Goal: Information Seeking & Learning: Find contact information

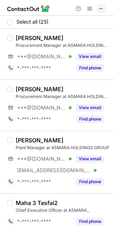
click at [101, 10] on span at bounding box center [102, 9] width 6 height 6
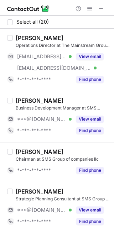
drag, startPoint x: 15, startPoint y: 152, endPoint x: 73, endPoint y: 150, distance: 57.3
click at [73, 150] on div "Antony De Fonseka" at bounding box center [63, 151] width 94 height 7
copy div "Antony De Fonseka"
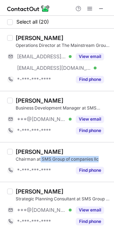
drag, startPoint x: 40, startPoint y: 157, endPoint x: 101, endPoint y: 156, distance: 61.6
click at [101, 156] on div "Chairman at SMS Group of companies llc" at bounding box center [63, 159] width 94 height 6
copy div "SMS Group of companies llc"
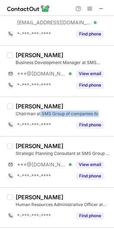
scroll to position [49, 0]
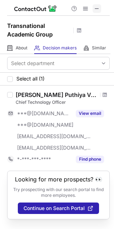
click at [99, 8] on span at bounding box center [97, 9] width 6 height 6
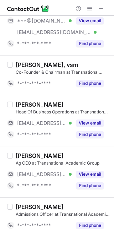
scroll to position [208, 0]
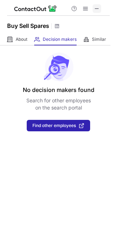
click at [97, 10] on span at bounding box center [97, 9] width 6 height 6
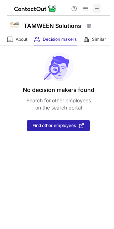
click at [95, 10] on span at bounding box center [97, 9] width 6 height 6
click at [97, 9] on span at bounding box center [97, 9] width 6 height 6
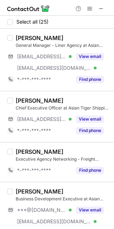
drag, startPoint x: 15, startPoint y: 100, endPoint x: 67, endPoint y: 98, distance: 51.2
click at [67, 98] on div "[PERSON_NAME]" at bounding box center [63, 100] width 94 height 7
copy div "[PERSON_NAME]"
drag, startPoint x: 69, startPoint y: 107, endPoint x: 99, endPoint y: 104, distance: 29.8
click at [99, 105] on div "Chief Executive Officer at Asian Tiger Shipping LLC" at bounding box center [63, 108] width 94 height 6
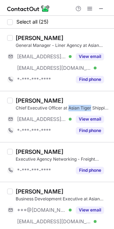
copy div "Asian Tiger"
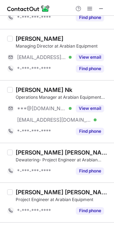
scroll to position [39, 0]
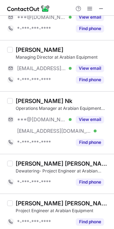
drag, startPoint x: 14, startPoint y: 48, endPoint x: 58, endPoint y: 50, distance: 44.4
click at [58, 50] on div "[PERSON_NAME] Managing Director at Arabian Equipment [EMAIL_ADDRESS][DOMAIN_NAM…" at bounding box center [61, 65] width 97 height 39
copy div "[PERSON_NAME]"
drag, startPoint x: 59, startPoint y: 57, endPoint x: 99, endPoint y: 57, distance: 39.4
click at [99, 57] on div "Managing Director at Arabian Equipment" at bounding box center [63, 57] width 94 height 6
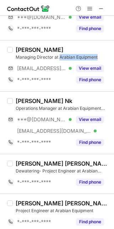
copy div "Arabian Equipment"
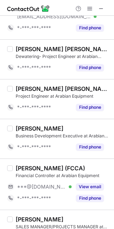
scroll to position [156, 0]
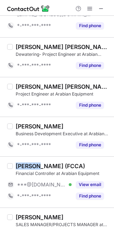
drag, startPoint x: 15, startPoint y: 164, endPoint x: 39, endPoint y: 166, distance: 23.7
click at [39, 166] on div "Matthew Riordan (FCCA) Financial Controller at Arabian Equipment ***@hotmail.co…" at bounding box center [61, 181] width 97 height 39
copy div "Matthew"
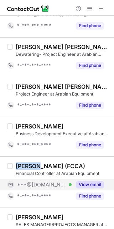
click at [91, 184] on button "View email" at bounding box center [90, 184] width 28 height 7
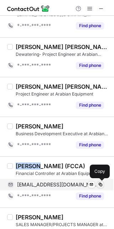
click at [101, 183] on span at bounding box center [101, 185] width 6 height 6
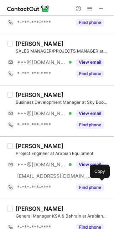
scroll to position [332, 0]
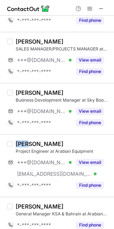
drag, startPoint x: 15, startPoint y: 142, endPoint x: 27, endPoint y: 143, distance: 11.5
click at [27, 143] on div "Alex Luminarias" at bounding box center [40, 143] width 48 height 7
copy div "Alex"
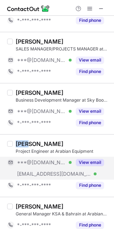
click at [96, 161] on button "View email" at bounding box center [90, 162] width 28 height 7
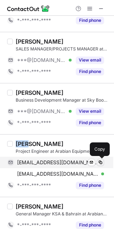
click at [101, 161] on span at bounding box center [101, 163] width 6 height 6
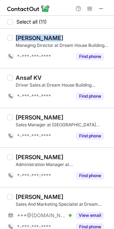
drag, startPoint x: 15, startPoint y: 36, endPoint x: 59, endPoint y: 36, distance: 43.3
click at [59, 36] on div "[PERSON_NAME]" at bounding box center [63, 37] width 94 height 7
copy div "[PERSON_NAME]"
click at [103, 10] on span at bounding box center [102, 9] width 6 height 6
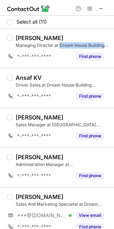
drag, startPoint x: 59, startPoint y: 44, endPoint x: 106, endPoint y: 46, distance: 46.9
click at [106, 46] on div "[PERSON_NAME] Managing Director at Dream House Building Materials Trading L.L.C…" at bounding box center [57, 48] width 114 height 39
copy div "[GEOGRAPHIC_DATA]"
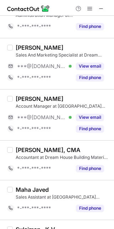
scroll to position [151, 0]
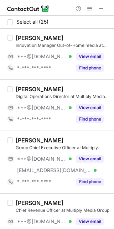
drag, startPoint x: 15, startPoint y: 138, endPoint x: 61, endPoint y: 138, distance: 46.2
click at [61, 138] on div "James Bicknell" at bounding box center [63, 140] width 94 height 7
copy div "James Bicknell"
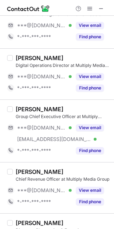
scroll to position [34, 0]
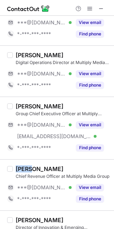
drag, startPoint x: 14, startPoint y: 166, endPoint x: 35, endPoint y: 167, distance: 20.8
click at [35, 167] on div "Ahmed Emam Chief Revenue Officer at Multiply Media Group ***@hotmail.com Verifi…" at bounding box center [61, 184] width 97 height 39
copy div "Ahmed"
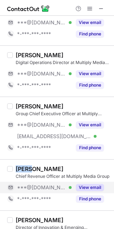
click at [95, 190] on button "View email" at bounding box center [90, 187] width 28 height 7
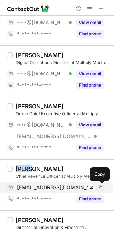
click at [101, 188] on span at bounding box center [101, 188] width 6 height 6
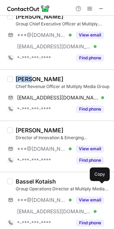
scroll to position [127, 0]
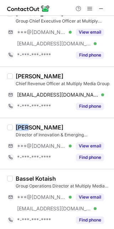
drag, startPoint x: 15, startPoint y: 126, endPoint x: 30, endPoint y: 126, distance: 14.3
click at [30, 126] on div "Sean Gadsby" at bounding box center [40, 127] width 48 height 7
copy div "Sean"
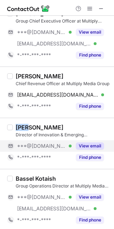
click at [92, 145] on button "View email" at bounding box center [90, 145] width 28 height 7
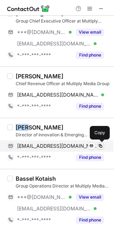
click at [99, 145] on span at bounding box center [101, 146] width 6 height 6
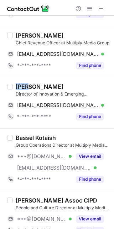
scroll to position [170, 0]
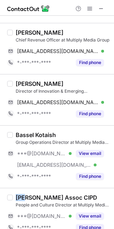
drag, startPoint x: 14, startPoint y: 194, endPoint x: 27, endPoint y: 196, distance: 13.7
click at [27, 196] on div "Sam Hartley Assoc CIPD People and Culture Director at Multiply Media Group ***@…" at bounding box center [61, 213] width 97 height 39
copy div "Sam"
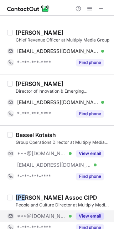
click at [97, 216] on button "View email" at bounding box center [90, 216] width 28 height 7
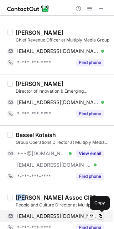
click at [101, 214] on span at bounding box center [101, 216] width 6 height 6
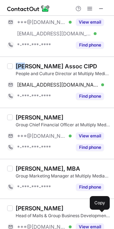
scroll to position [304, 0]
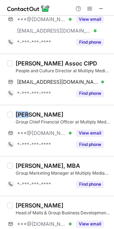
drag, startPoint x: 15, startPoint y: 114, endPoint x: 29, endPoint y: 115, distance: 13.6
click at [29, 115] on div "Dean C." at bounding box center [40, 114] width 48 height 7
copy div "Dean"
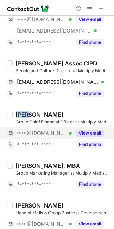
click at [93, 133] on button "View email" at bounding box center [90, 133] width 28 height 7
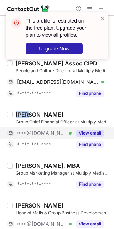
click at [89, 135] on button "View email" at bounding box center [90, 133] width 28 height 7
